Goal: Find specific page/section

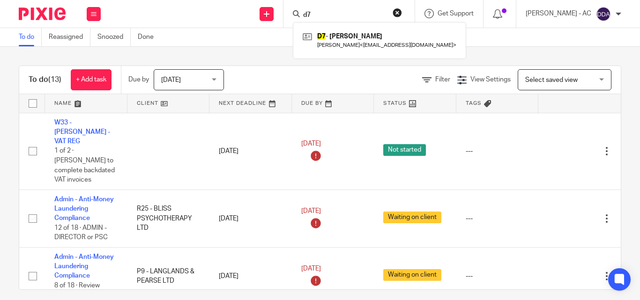
click at [407, 7] on div "d7 D7 - BOE DUBE Boe Dube < boedube44@gmail.com >" at bounding box center [348, 14] width 131 height 28
click at [402, 14] on button "reset" at bounding box center [396, 12] width 9 height 9
click at [325, 15] on input "Search" at bounding box center [344, 15] width 84 height 8
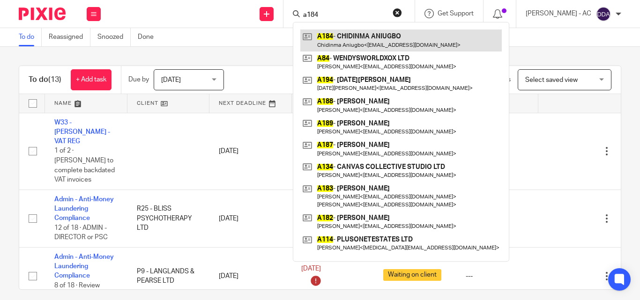
type input "a184"
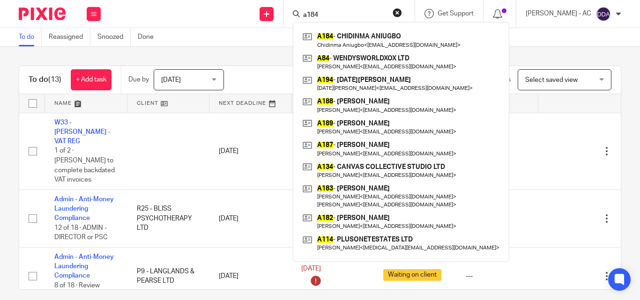
click at [402, 14] on button "reset" at bounding box center [396, 12] width 9 height 9
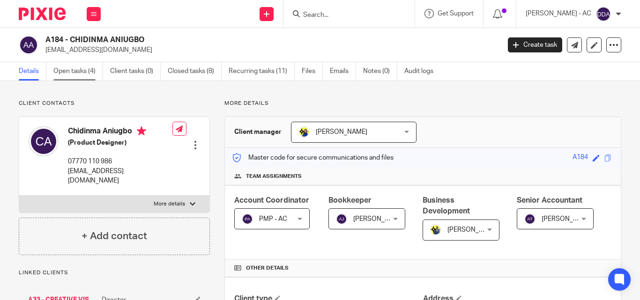
click at [70, 71] on link "Open tasks (4)" at bounding box center [78, 71] width 50 height 18
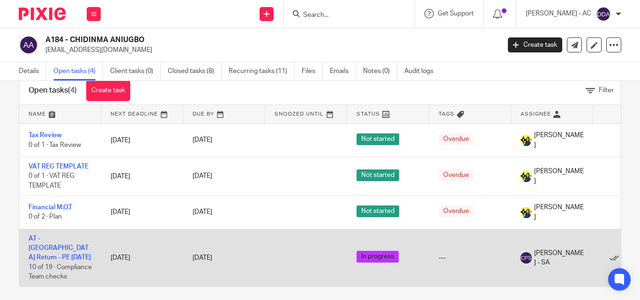
scroll to position [36, 0]
